Goal: Task Accomplishment & Management: Use online tool/utility

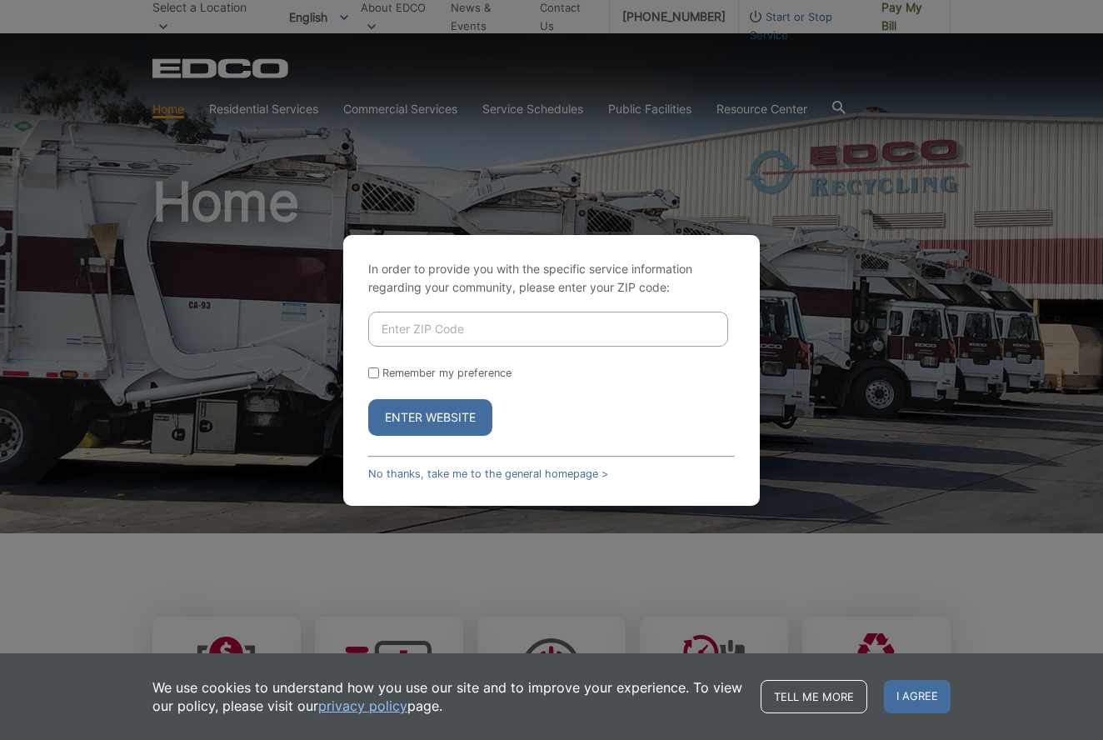
click at [422, 332] on input "Enter ZIP Code" at bounding box center [548, 329] width 360 height 35
type input "92078"
click at [430, 417] on button "Enter Website" at bounding box center [430, 417] width 124 height 37
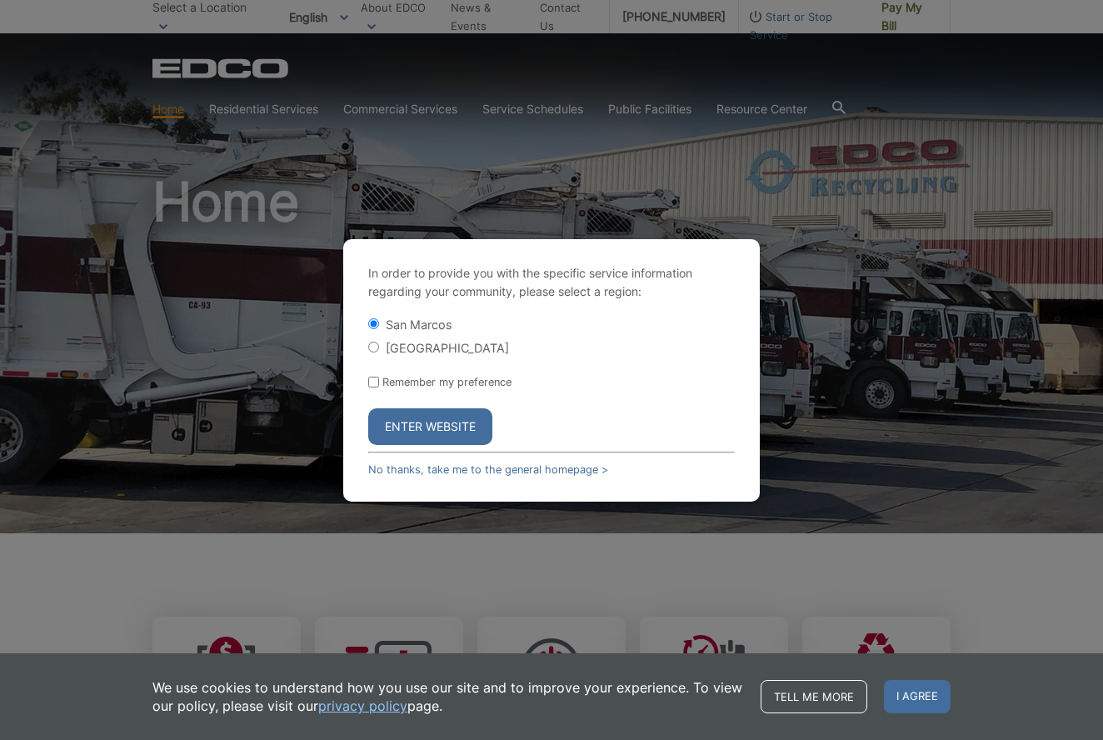
click at [449, 426] on button "Enter Website" at bounding box center [430, 426] width 124 height 37
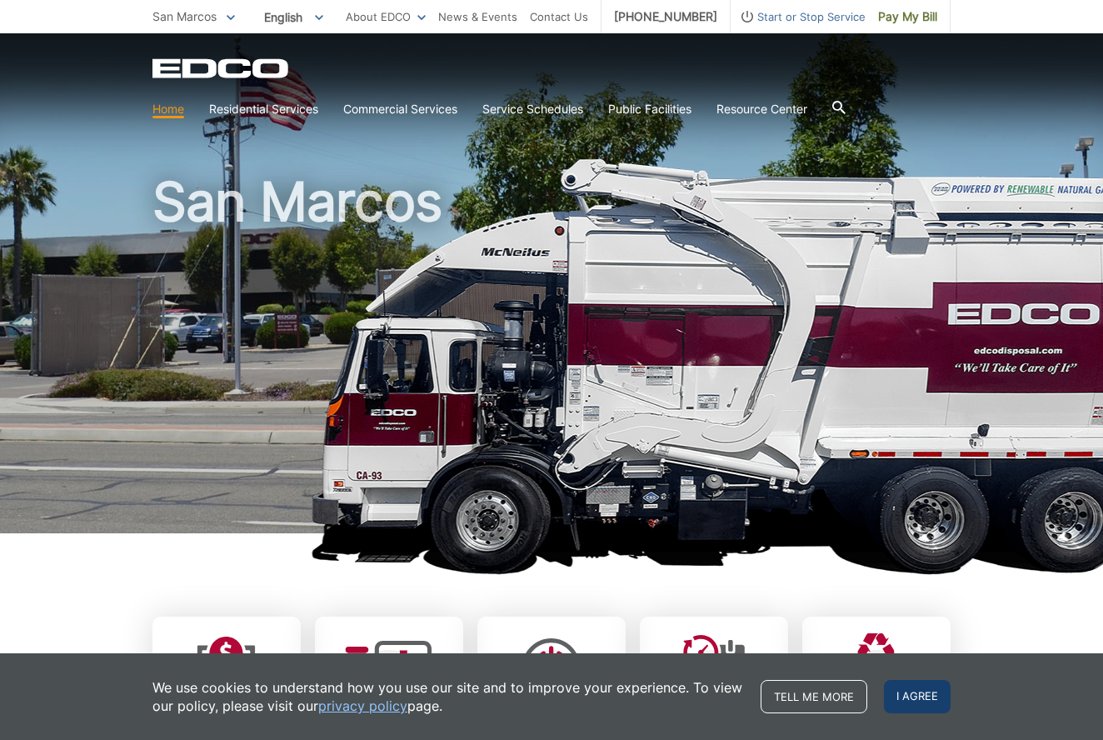
click at [918, 695] on span "I agree" at bounding box center [917, 696] width 67 height 33
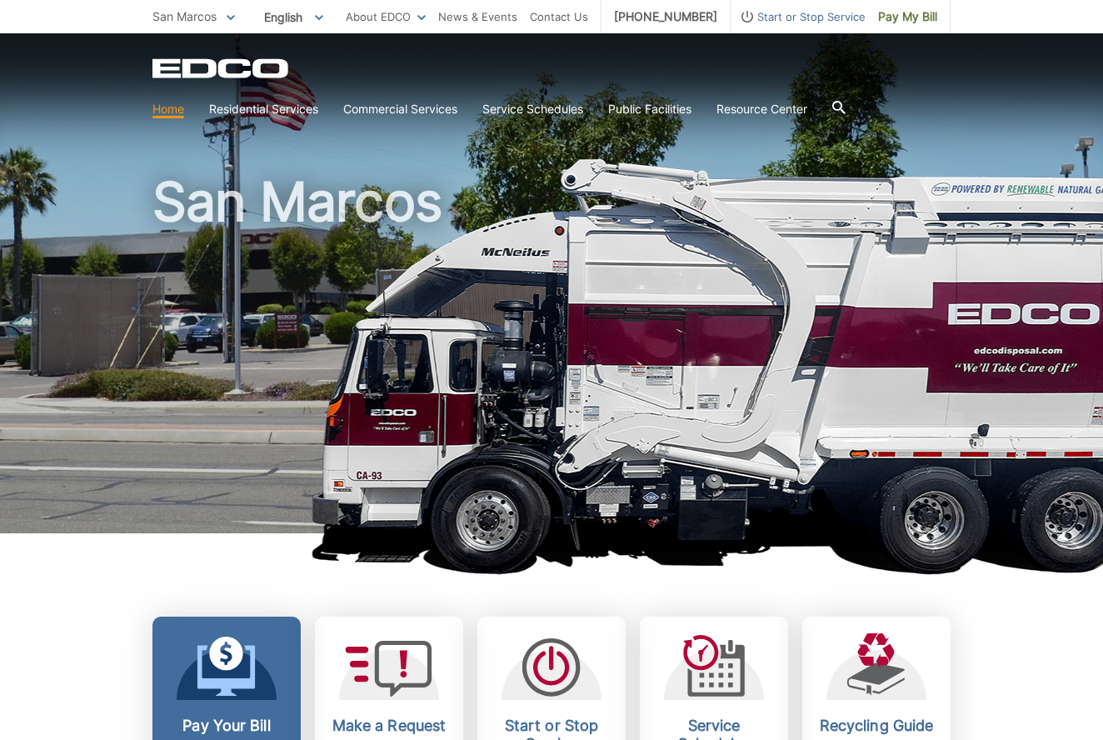
click at [234, 654] on icon at bounding box center [226, 654] width 34 height 34
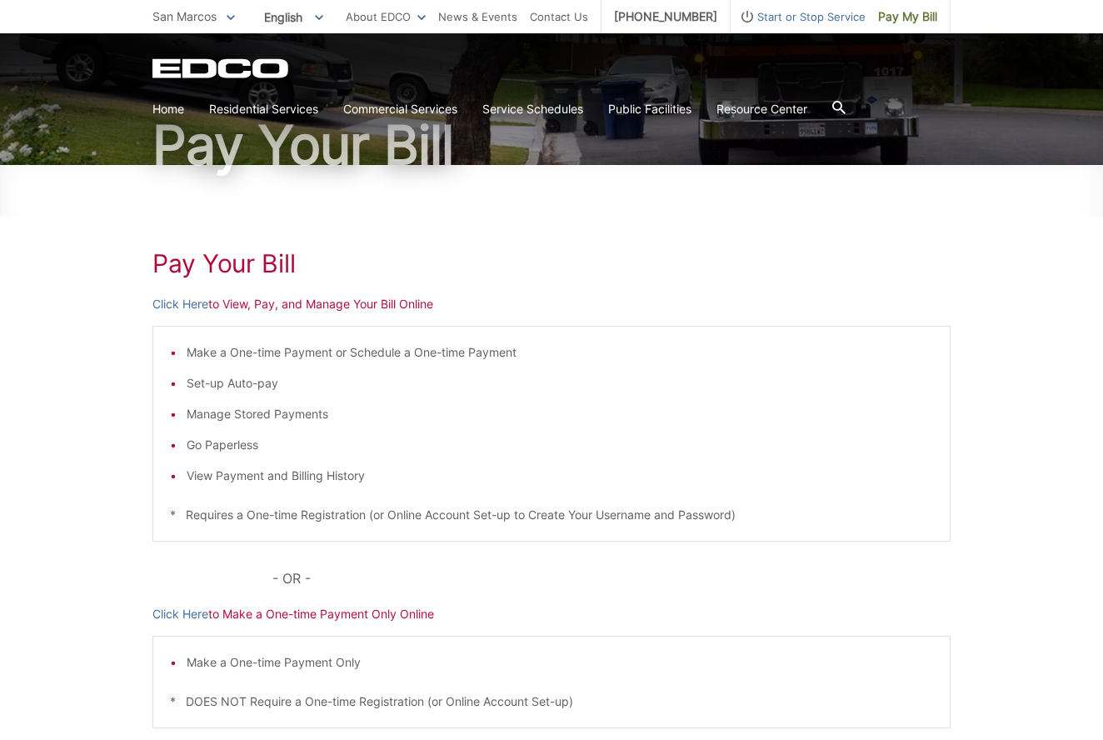
scroll to position [168, 0]
